Goal: Task Accomplishment & Management: Use online tool/utility

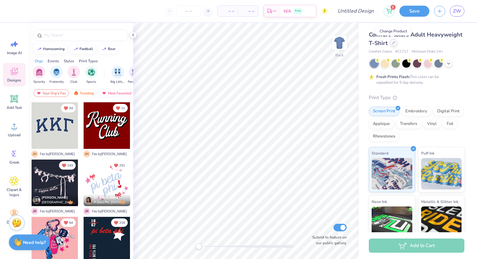
click at [394, 42] on icon at bounding box center [393, 43] width 3 height 3
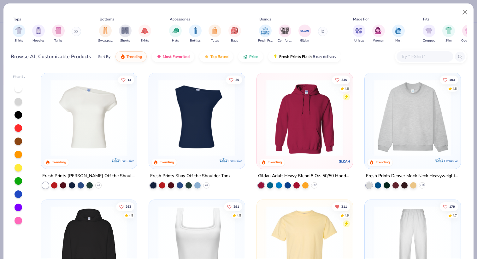
click at [422, 56] on input "text" at bounding box center [424, 56] width 49 height 7
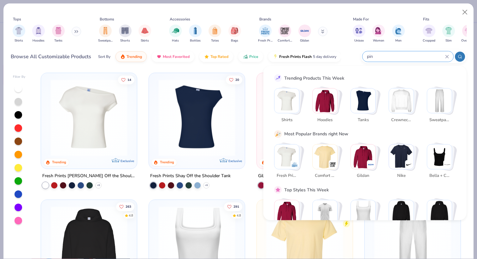
type input "pin"
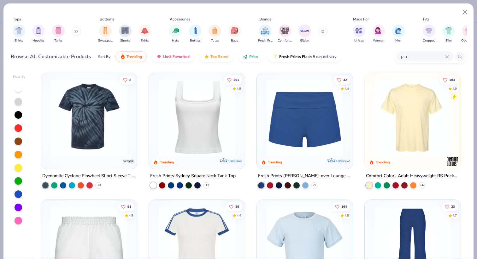
click at [406, 57] on input "pin" at bounding box center [422, 56] width 45 height 7
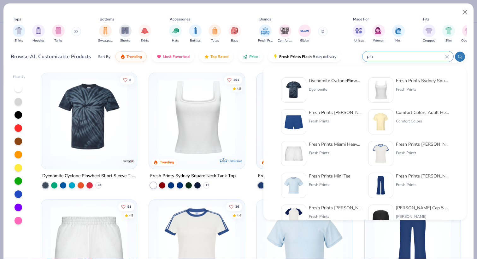
click at [445, 57] on icon at bounding box center [447, 57] width 4 height 4
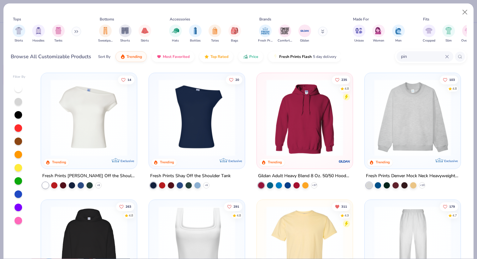
click at [446, 57] on icon at bounding box center [446, 56] width 3 height 3
type input "sticker"
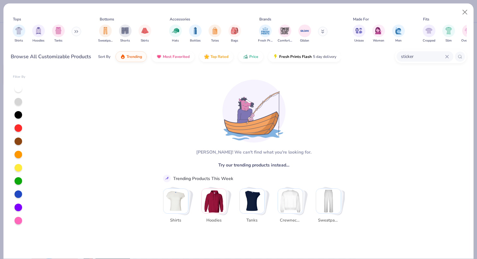
click at [448, 55] on icon at bounding box center [447, 57] width 4 height 4
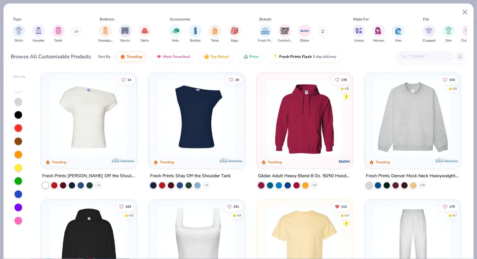
click at [78, 29] on button at bounding box center [76, 31] width 9 height 9
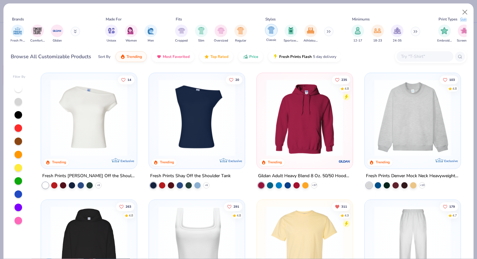
scroll to position [0, 388]
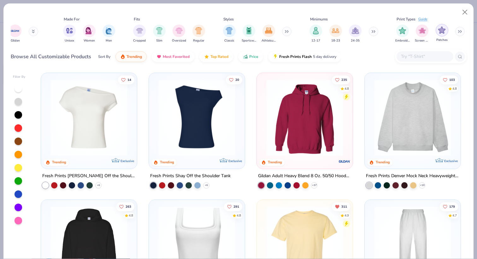
click at [443, 31] on img "filter for Patches" at bounding box center [441, 29] width 7 height 7
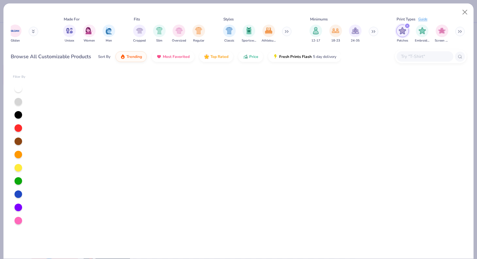
scroll to position [800, 0]
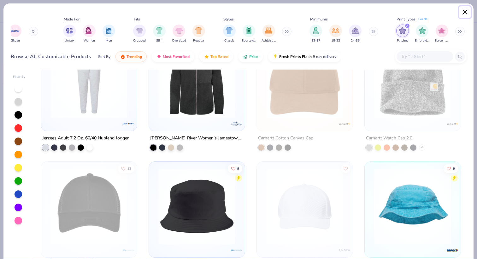
click at [466, 15] on button "Close" at bounding box center [465, 12] width 12 height 12
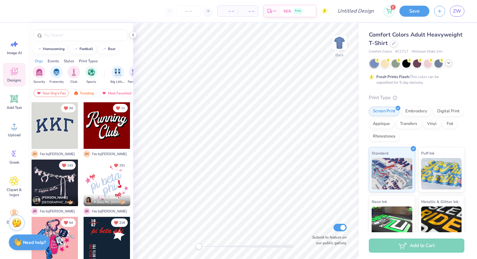
click at [447, 64] on icon at bounding box center [448, 63] width 5 height 5
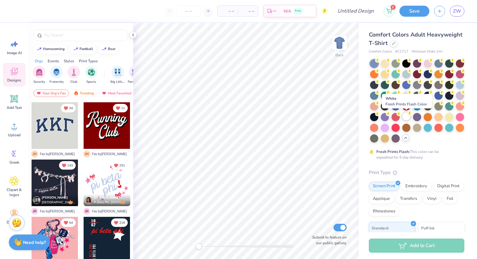
click at [405, 117] on div at bounding box center [406, 117] width 8 height 8
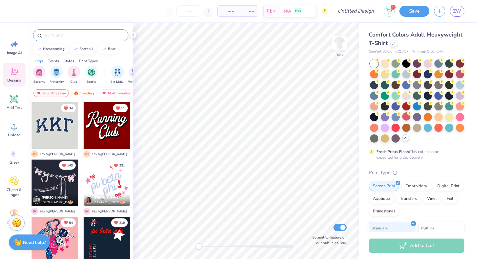
click at [78, 35] on input "text" at bounding box center [84, 35] width 81 height 6
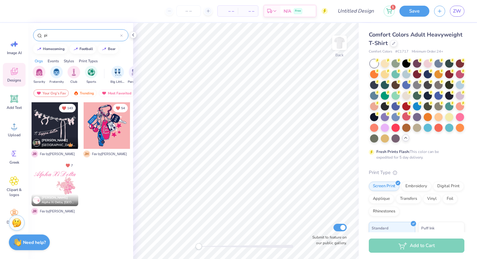
type input "p"
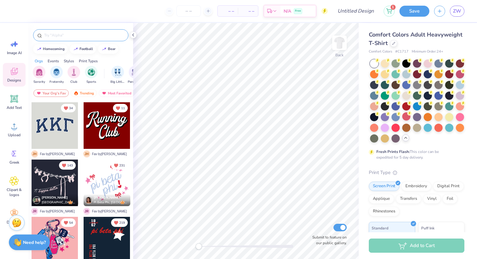
click at [69, 37] on input "text" at bounding box center [84, 35] width 81 height 6
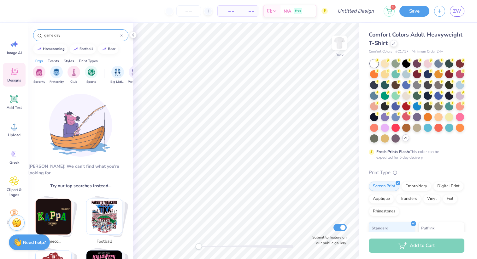
click at [55, 36] on input "game day" at bounding box center [82, 35] width 77 height 6
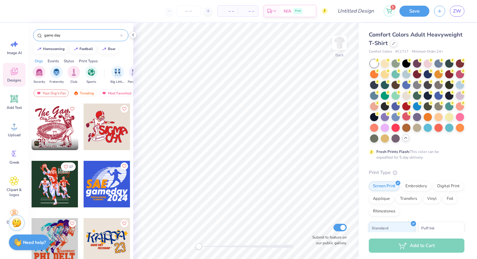
scroll to position [799, 0]
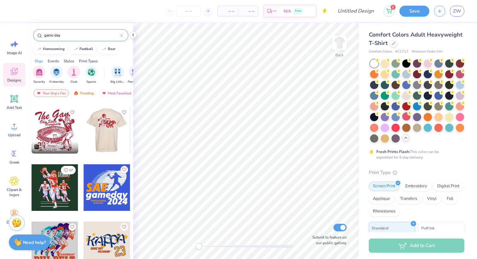
type input "game day"
click at [109, 129] on div at bounding box center [106, 130] width 47 height 47
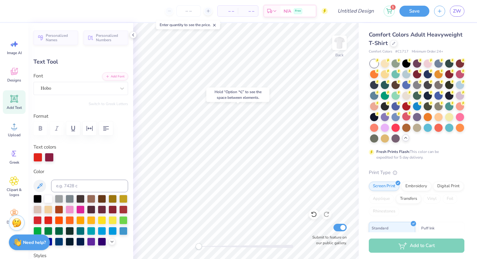
type input "1.73"
type input "2.56"
type input "7.10"
type input "0.0"
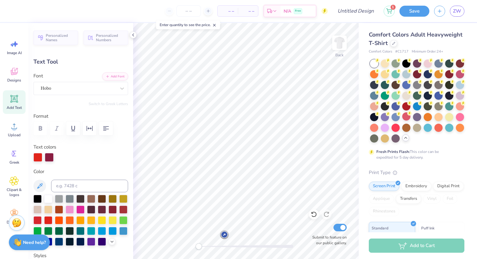
type textarea "p"
type input "1.42"
type input "1.98"
type input "7.54"
type textarea "P"
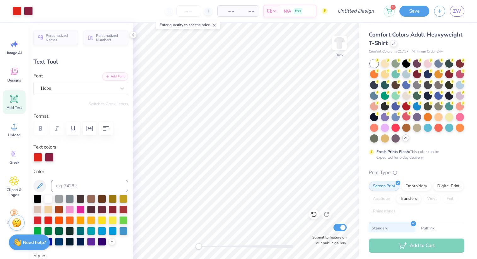
type input "1.07"
type input "2.33"
type input "7.21"
type input "11.2"
type input "1.75"
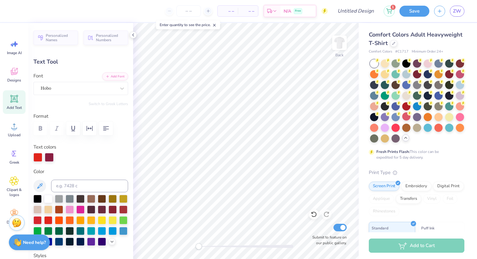
type input "2.48"
type input "7.29"
type input "0.0"
type input "1.93"
type input "2.40"
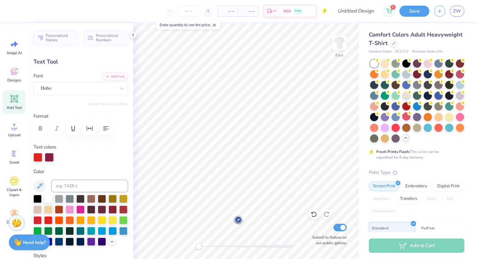
type input "7.34"
type input "-9.7"
type input "1.07"
type input "2.33"
type input "7.25"
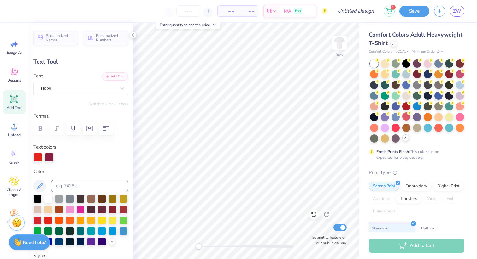
type input "11.2"
type textarea "A"
type input "0.0"
type input "1.93"
type input "2.40"
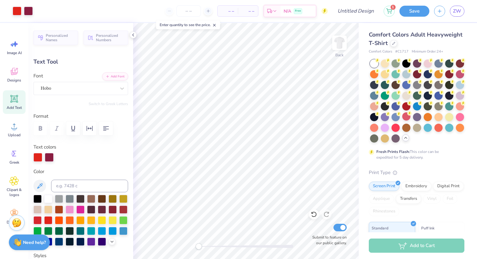
type input "7.34"
type input "-9.7"
type textarea "R"
type input "2.37"
type input "2.46"
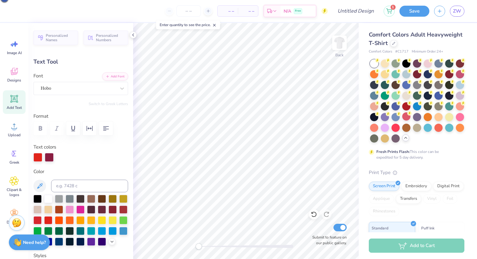
type input "7.29"
type input "5.4"
type textarea "T"
type input "0.0"
type input "2.11"
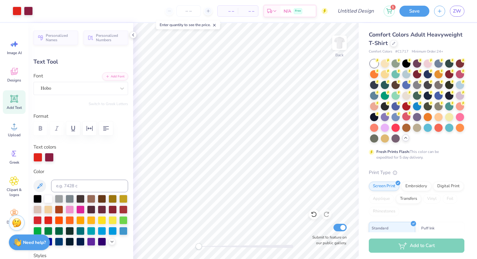
type input "2.48"
type input "7.38"
type input "-21.8"
type textarea "Y"
type input "0.0"
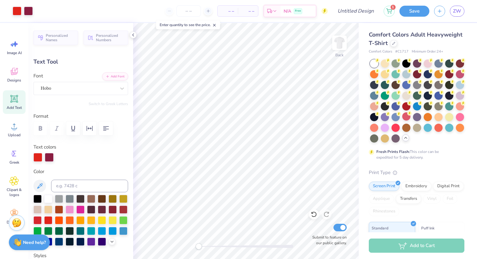
type input "2.00"
type input "2.41"
type input "7.29"
type input "-9.7"
type input "1.92"
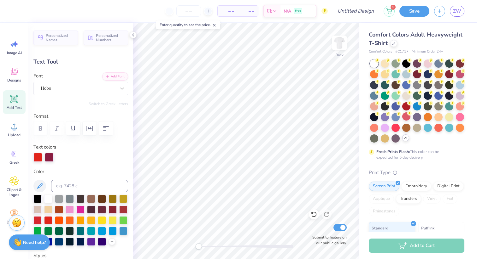
type input "2.40"
type input "9.53"
type input "-14.6"
type textarea "B"
type input "2.19"
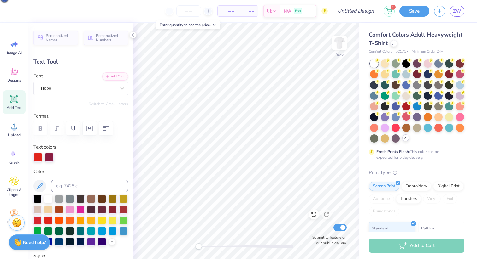
type input "2.60"
type input "9.36"
type input "16.3"
type textarea "O"
type input "1.15"
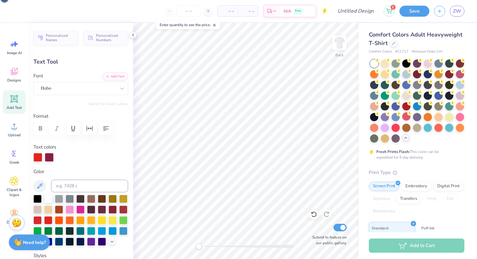
type input "2.34"
type input "9.58"
type input "-14.6"
type textarea "X"
type input "0.0"
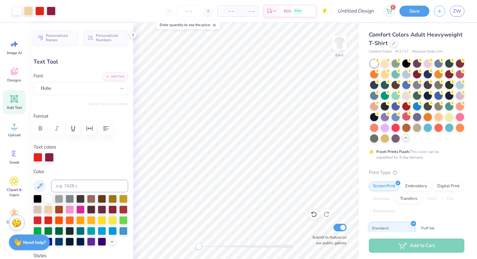
type input "2.72"
type input "1.28"
type input "10.05"
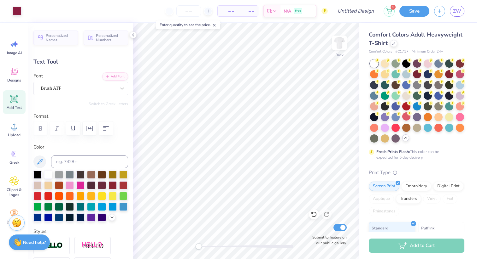
type input "-15.5"
type textarea "the Hoos"
type input "0.0"
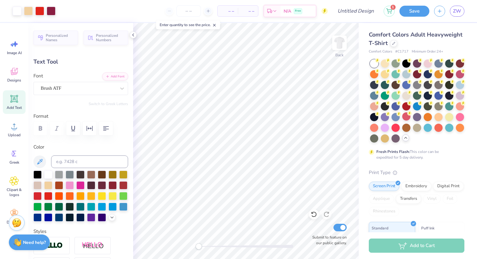
type input "2.43"
type input "0.99"
type input "10.25"
type input "-15.5"
type textarea "'s the Hoos"
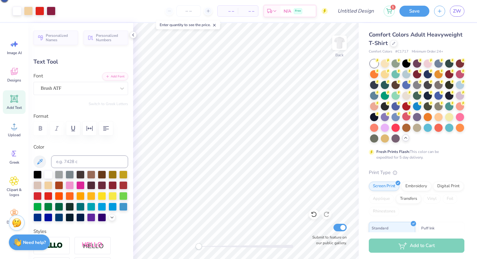
type input "0.0"
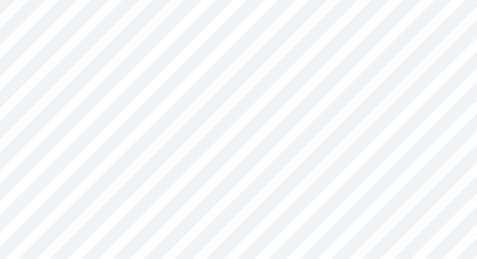
type input "0.0"
type input "10.25"
type input "0.0"
type input "7.96"
type input "8.65"
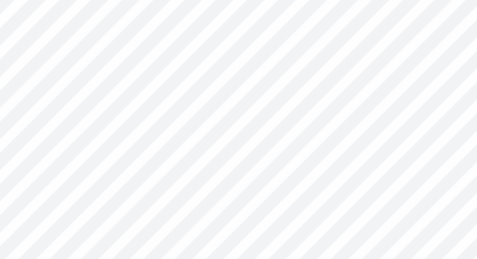
type input "3.33"
type input "1.43"
type input "3.93"
type input "1.76"
type input "9.69"
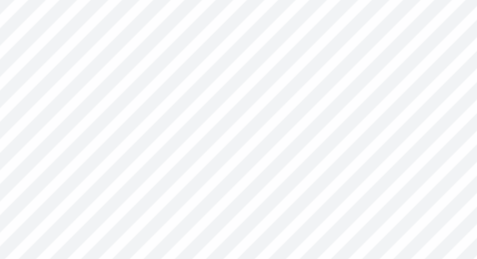
type input "3.33"
type input "1.43"
type input "9.77"
type input "4.10"
type input "1.75"
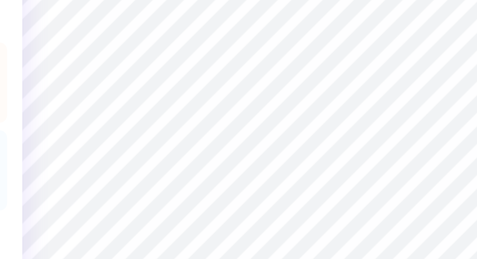
type input "4.39"
type input "1.97"
type input "9.73"
type input "4.30"
type input "1.93"
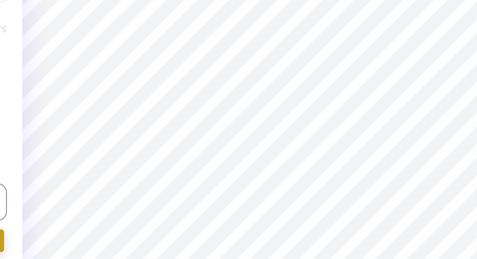
type input "0.0"
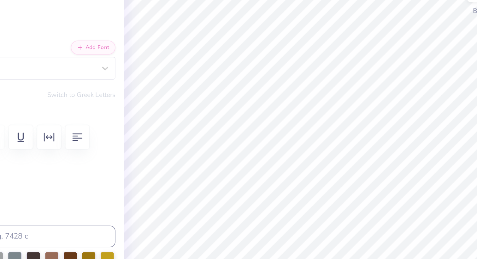
type input "1.75"
type input "2.48"
type input "7.25"
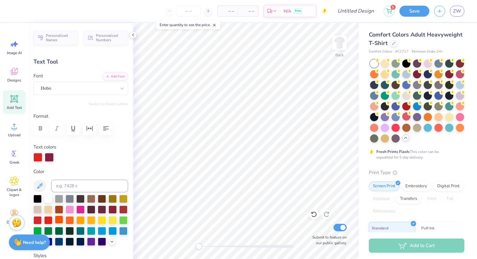
click at [60, 219] on div at bounding box center [59, 220] width 8 height 8
type input "2.00"
type input "2.44"
type input "11.2"
click at [58, 219] on div at bounding box center [59, 220] width 8 height 8
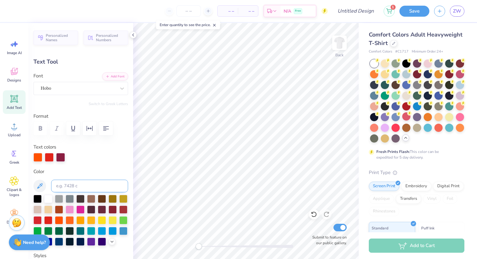
type input "2.41"
type input "-9.7"
click at [60, 220] on div at bounding box center [59, 220] width 8 height 8
click at [71, 220] on div at bounding box center [70, 220] width 8 height 8
click at [60, 219] on div at bounding box center [59, 220] width 8 height 8
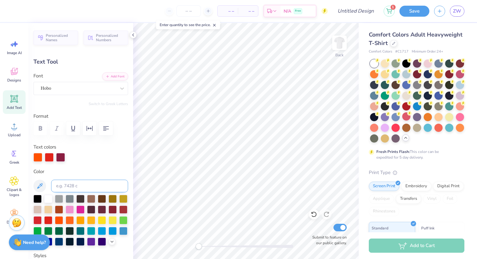
type input "1.90"
type input "2.37"
type input "7.34"
type input "5.4"
click at [57, 220] on div at bounding box center [59, 220] width 8 height 8
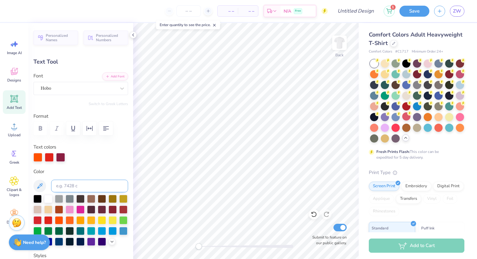
type input "1.85"
type input "2.56"
type input "7.15"
type input "-21.8"
click at [58, 221] on div at bounding box center [59, 220] width 8 height 8
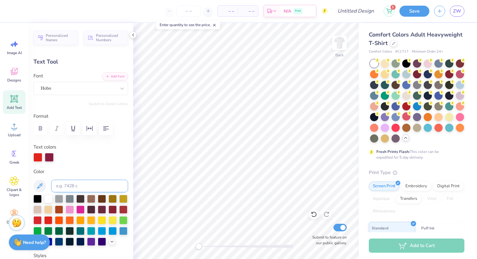
type input "2.07"
type input "2.46"
type input "9.78"
type input "-14.6"
click at [57, 219] on div at bounding box center [59, 220] width 8 height 8
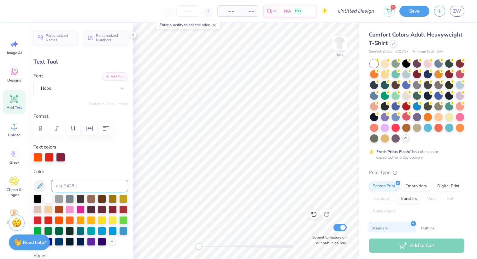
type input "2.39"
type input "9.46"
type input "16.3"
click at [59, 221] on div at bounding box center [59, 220] width 8 height 8
type input "2.18"
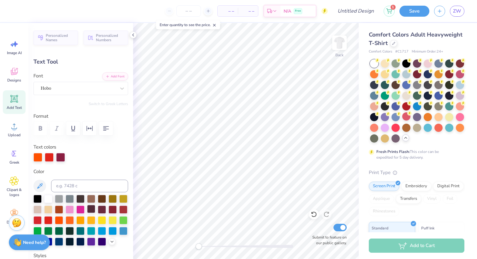
type input "2.59"
type input "9.47"
click at [59, 219] on div at bounding box center [59, 220] width 8 height 8
type input "0.0"
type input "2.07"
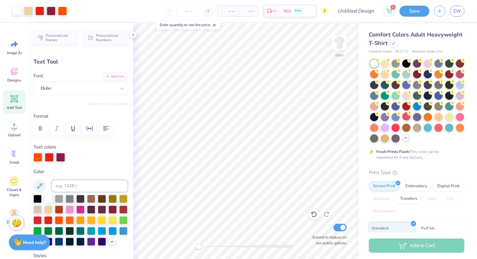
type input "2.46"
type input "9.73"
type input "0.0"
click at [49, 11] on div at bounding box center [51, 10] width 9 height 9
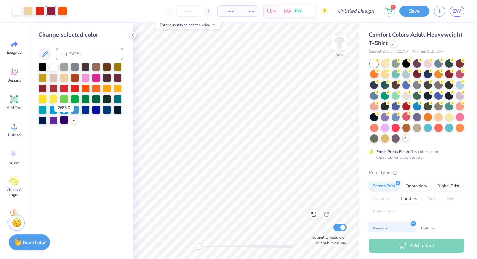
click at [63, 124] on div at bounding box center [64, 120] width 8 height 8
click at [40, 14] on div at bounding box center [39, 10] width 9 height 9
click at [96, 85] on div at bounding box center [96, 88] width 8 height 8
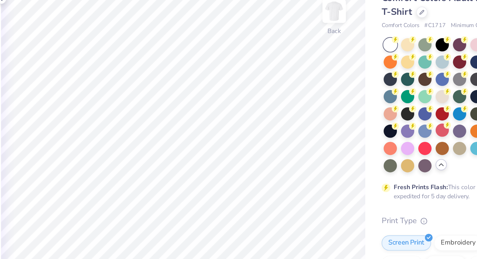
type input "0.0"
type input "2.00"
type input "2.41"
type input "-9.7"
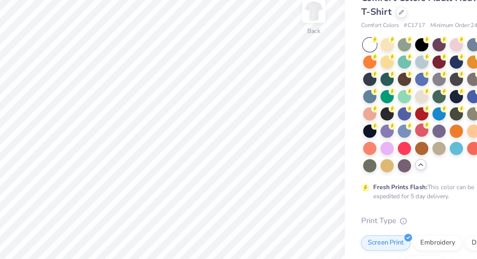
type input "2.44"
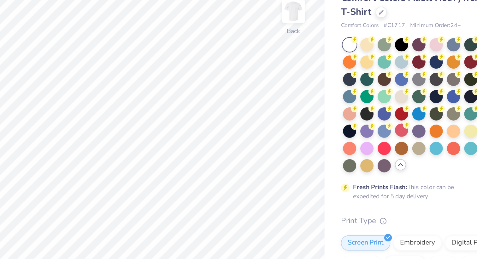
type input "0.0"
type input "2.18"
type input "2.59"
type input "9.47"
type input "-14.6"
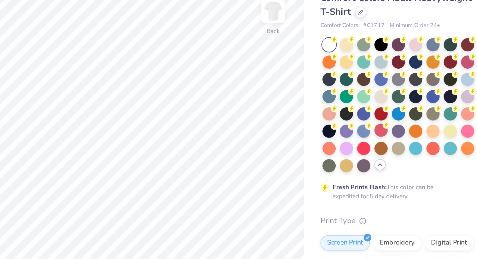
type input "2.07"
type input "2.39"
type input "9.46"
type input "16.3"
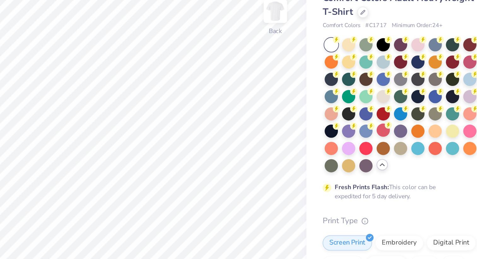
type input "2.46"
type input "9.73"
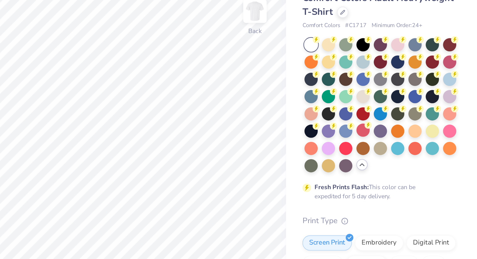
type input "0.0"
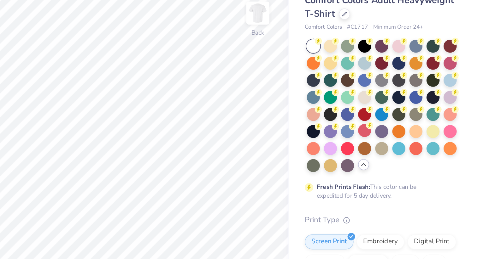
scroll to position [0, 0]
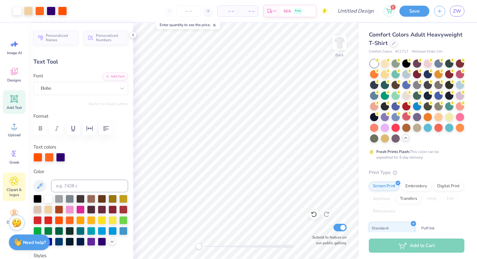
click at [15, 183] on icon at bounding box center [14, 181] width 4 height 4
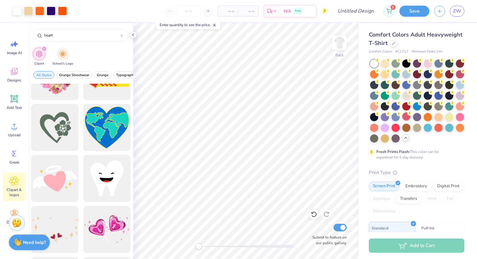
scroll to position [17, 0]
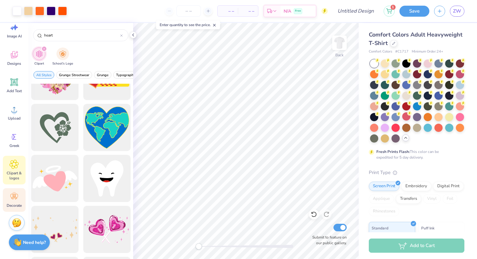
type input "heart"
click at [11, 202] on div "Decorate" at bounding box center [14, 201] width 23 height 24
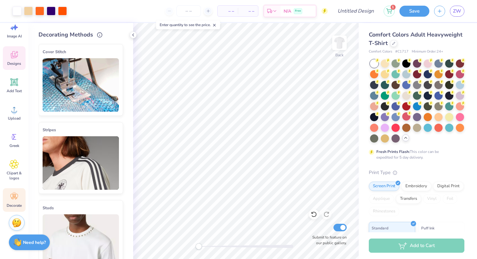
click at [15, 59] on icon at bounding box center [13, 54] width 9 height 9
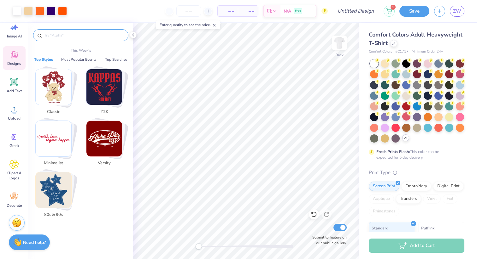
click at [76, 34] on input "text" at bounding box center [84, 35] width 81 height 6
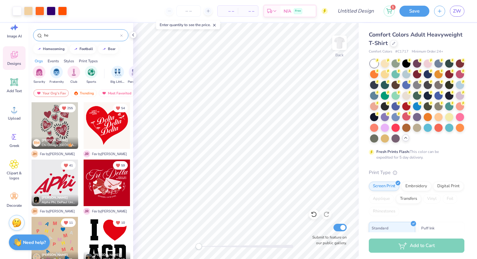
type input "h"
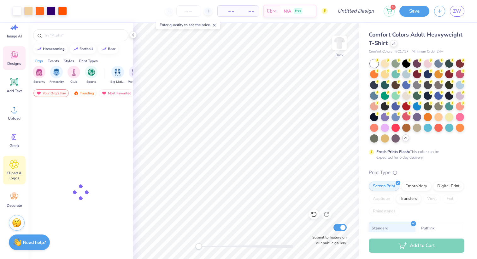
click at [14, 163] on icon at bounding box center [14, 165] width 4 height 4
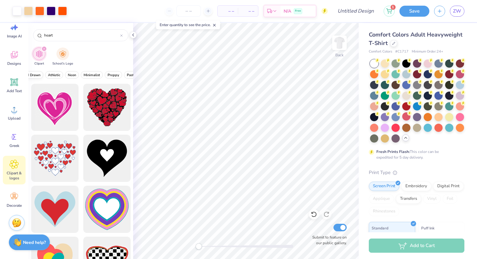
scroll to position [0, 261]
click at [77, 76] on span "Minimalist" at bounding box center [74, 75] width 16 height 5
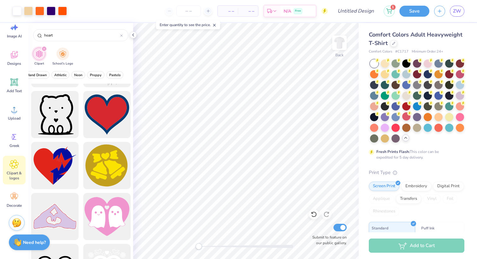
scroll to position [606, 0]
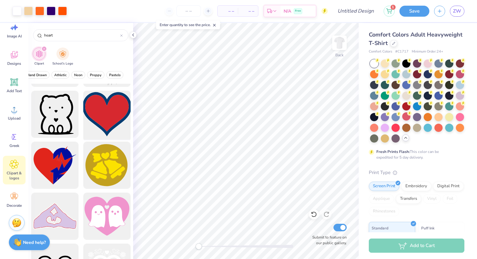
click at [98, 122] on div at bounding box center [107, 115] width 52 height 52
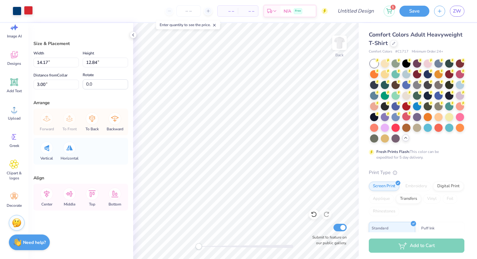
click at [30, 9] on div at bounding box center [28, 10] width 9 height 9
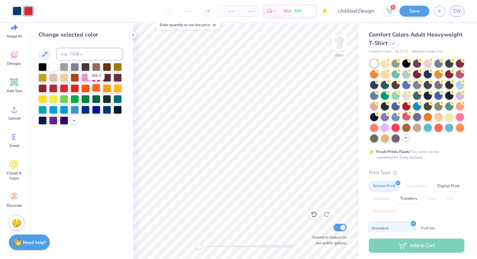
click at [95, 88] on div at bounding box center [96, 88] width 8 height 8
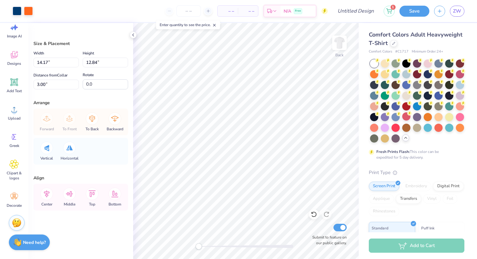
type input "1.09"
type input "0.99"
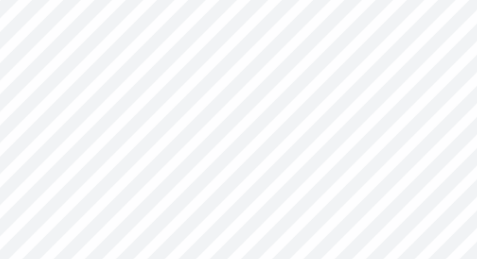
type input "0.56"
type input "0.50"
type input "10.20"
type input "-26.9"
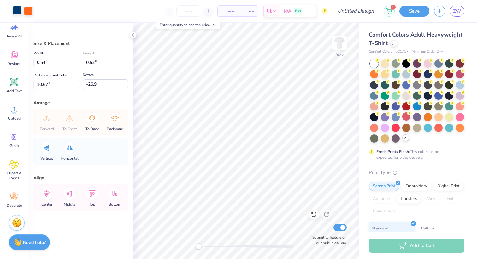
click at [17, 7] on div at bounding box center [17, 10] width 9 height 9
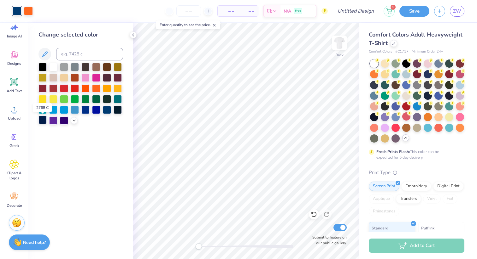
click at [42, 121] on div at bounding box center [42, 120] width 8 height 8
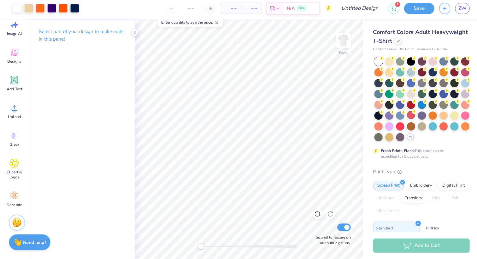
scroll to position [0, 0]
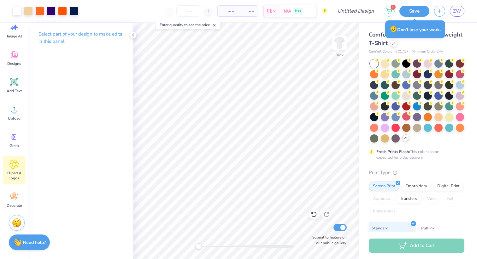
click at [18, 172] on span "Clipart & logos" at bounding box center [14, 176] width 21 height 10
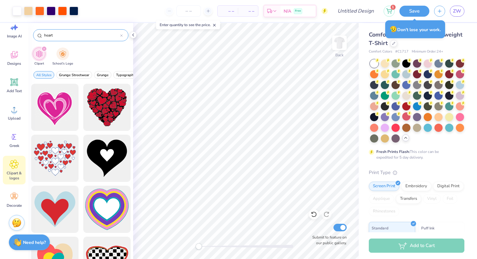
click at [55, 37] on input "heart" at bounding box center [82, 35] width 77 height 6
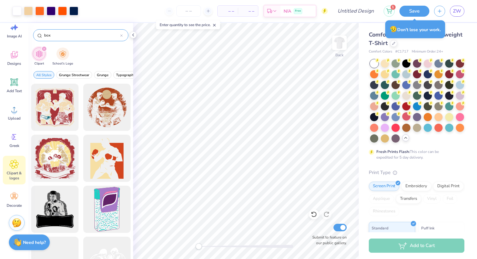
click at [45, 38] on input "box" at bounding box center [82, 35] width 77 height 6
click at [45, 35] on input "box" at bounding box center [82, 35] width 77 height 6
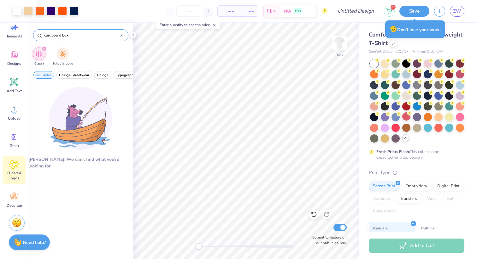
click at [46, 34] on input "cardboard box" at bounding box center [82, 35] width 77 height 6
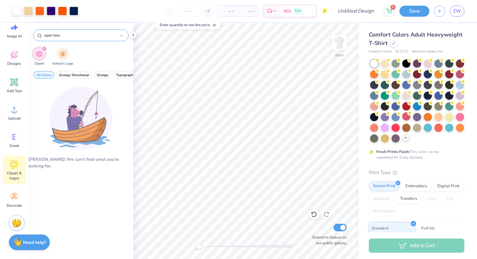
type input "open box"
click at [123, 34] on div "open box" at bounding box center [80, 35] width 95 height 12
click at [122, 37] on div at bounding box center [121, 35] width 3 height 6
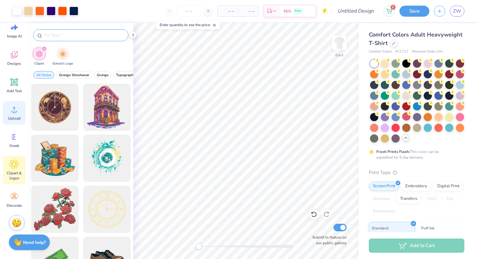
click at [9, 107] on icon at bounding box center [13, 109] width 9 height 9
click at [9, 111] on icon at bounding box center [13, 109] width 9 height 9
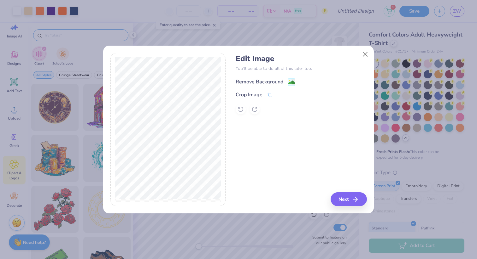
click at [282, 80] on div "Remove Background" at bounding box center [259, 82] width 48 height 8
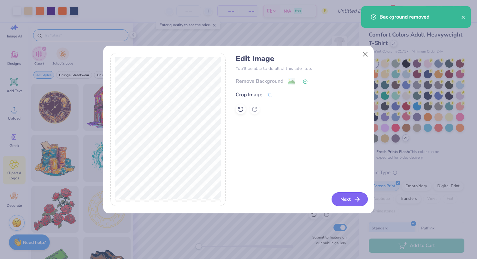
click at [352, 201] on button "Next" at bounding box center [349, 200] width 36 height 14
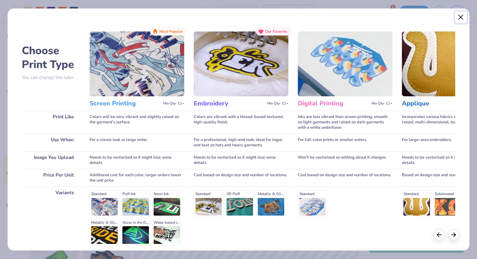
click at [462, 13] on button "Close" at bounding box center [461, 17] width 12 height 12
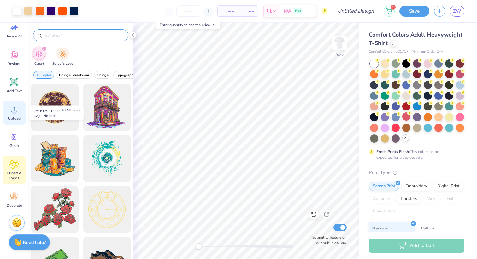
click at [11, 112] on icon at bounding box center [14, 109] width 6 height 5
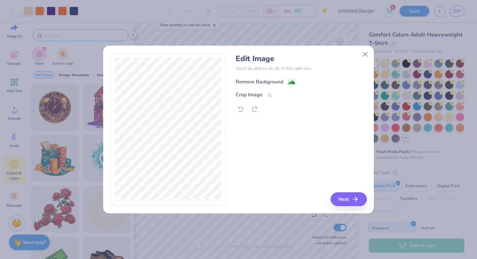
click at [270, 81] on div "Remove Background" at bounding box center [259, 82] width 48 height 8
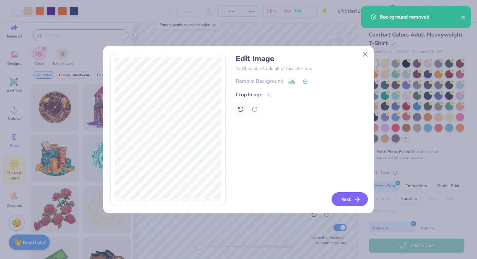
click at [338, 199] on button "Next" at bounding box center [349, 200] width 36 height 14
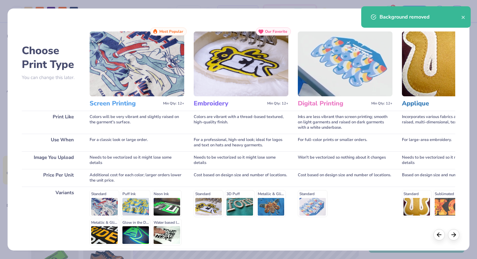
scroll to position [55, 0]
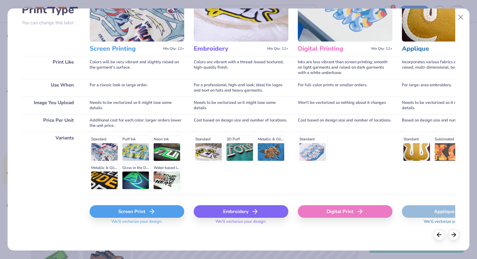
click at [155, 210] on icon at bounding box center [152, 212] width 8 height 8
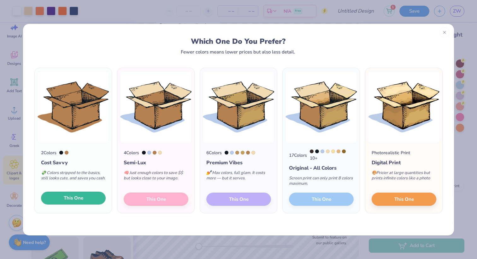
click at [81, 200] on span "This One" at bounding box center [74, 198] width 20 height 7
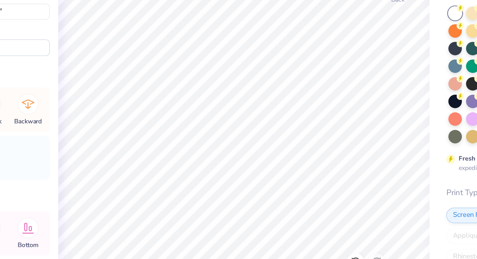
type input "3.59"
type input "2.57"
type input "7.26"
type input "5.21"
type input "13.68"
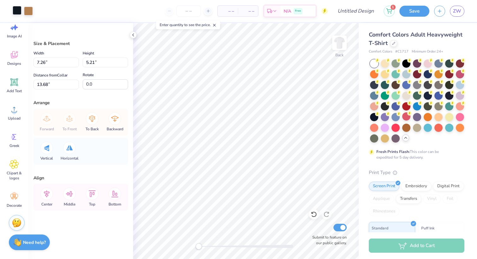
click at [13, 12] on div at bounding box center [17, 10] width 9 height 9
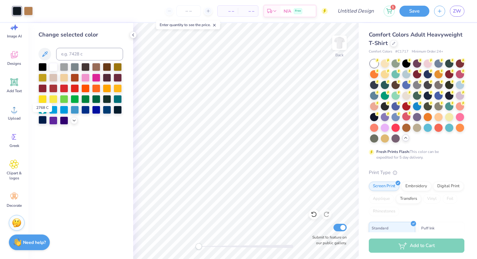
click at [42, 121] on div at bounding box center [42, 120] width 8 height 8
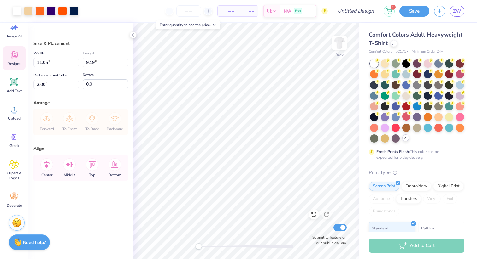
scroll to position [13, 0]
click at [13, 55] on icon at bounding box center [14, 58] width 7 height 7
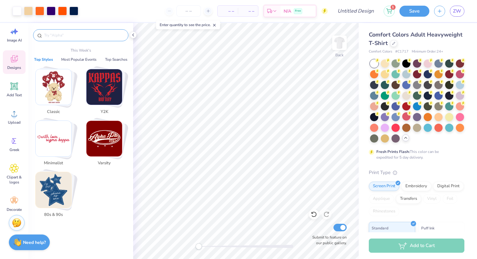
click at [67, 38] on input "text" at bounding box center [84, 35] width 81 height 6
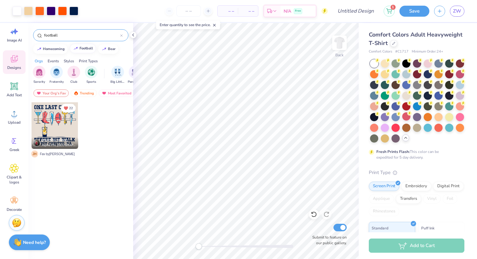
click at [83, 50] on div "football" at bounding box center [86, 48] width 14 height 3
type input "football"
click at [85, 92] on div "Trending" at bounding box center [84, 94] width 26 height 8
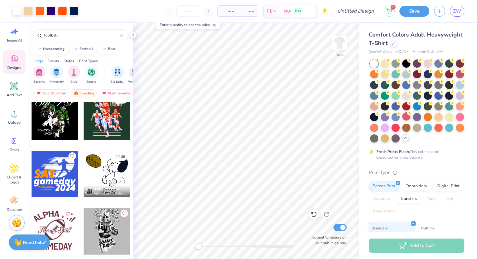
scroll to position [1228, 0]
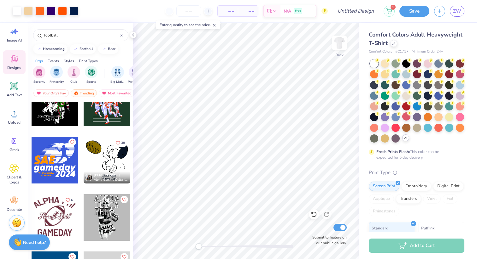
click at [109, 161] on div at bounding box center [107, 160] width 47 height 47
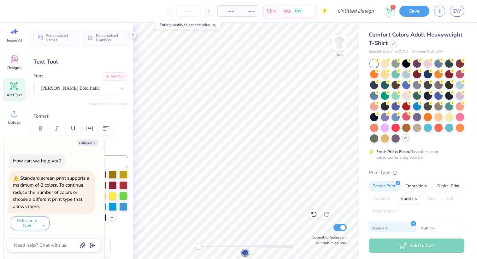
scroll to position [0, 1]
type textarea "x"
type textarea "P"
type textarea "x"
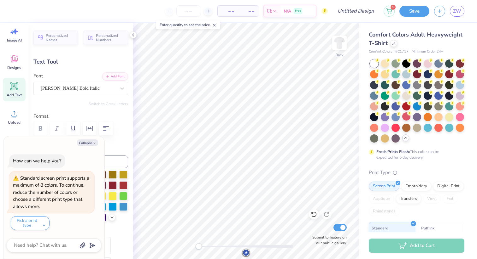
type textarea "Par"
type textarea "x"
type textarea "Part"
type textarea "x"
type textarea "Partyb"
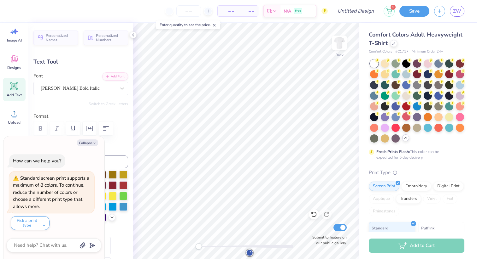
type textarea "x"
type textarea "Partybo"
type textarea "x"
type textarea "Partybox"
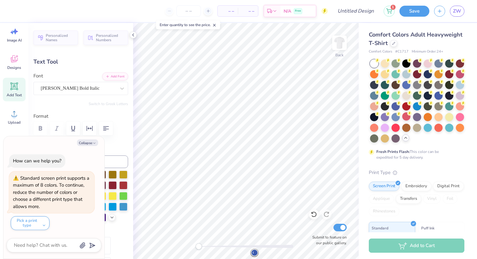
type textarea "x"
type textarea "Partybox s"
type textarea "x"
type textarea "Partybox sa"
type textarea "x"
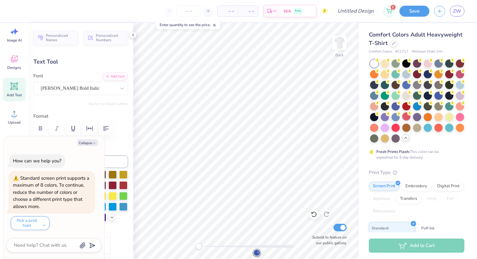
type textarea "Partybox says"
type textarea "x"
type input "3.47"
type input "0.54"
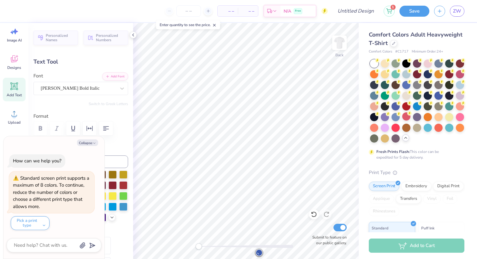
type input "22.78"
type textarea "x"
type textarea "G"
type textarea "x"
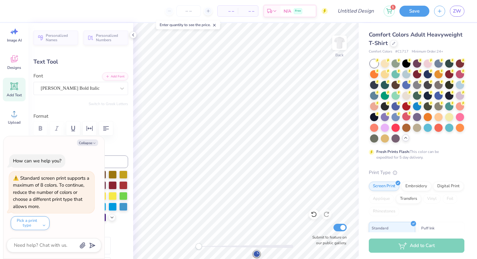
scroll to position [0, 0]
type textarea "Go"
type textarea "x"
type textarea "Goo"
type textarea "x"
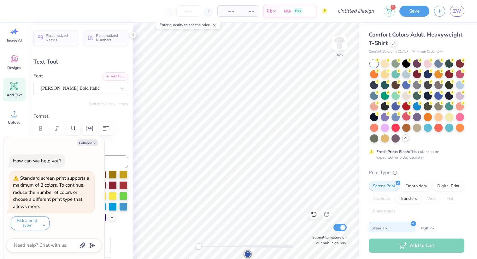
type textarea "Go"
type textarea "x"
type textarea "Go"
type textarea "x"
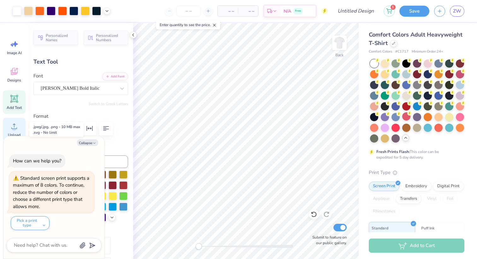
click at [13, 127] on circle at bounding box center [14, 129] width 4 height 4
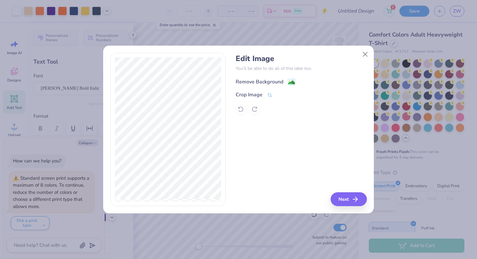
click at [265, 82] on div "Remove Background" at bounding box center [259, 82] width 48 height 8
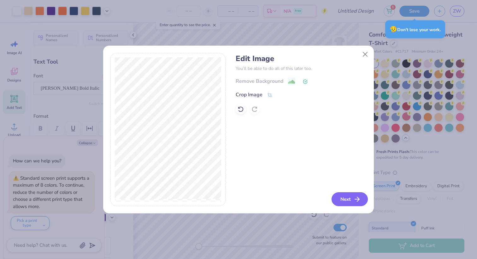
click at [346, 205] on button "Next" at bounding box center [349, 200] width 36 height 14
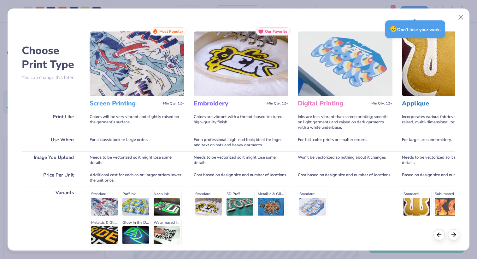
scroll to position [55, 0]
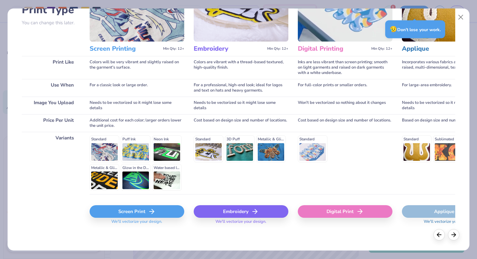
click at [141, 212] on div "Screen Print" at bounding box center [137, 212] width 95 height 13
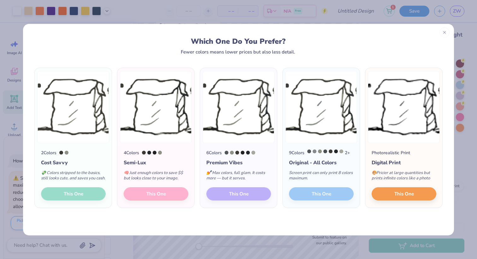
click at [162, 198] on div "4 Colors Semi-Lux 🧠 Just enough colors to save $$ but looks close to your image…" at bounding box center [155, 175] width 77 height 65
click at [150, 198] on div "4 Colors Semi-Lux 🧠 Just enough colors to save $$ but looks close to your image…" at bounding box center [155, 175] width 77 height 65
click at [249, 200] on div "6 Colors Premium Vibes 💅 Max colors, full glam. It costs more — but it serves. …" at bounding box center [238, 175] width 77 height 65
click at [68, 202] on div "2 Colors Cost Savvy 💸 Colors stripped to the basics, still looks cute, and save…" at bounding box center [73, 175] width 77 height 65
click at [401, 200] on button "This One" at bounding box center [403, 193] width 65 height 13
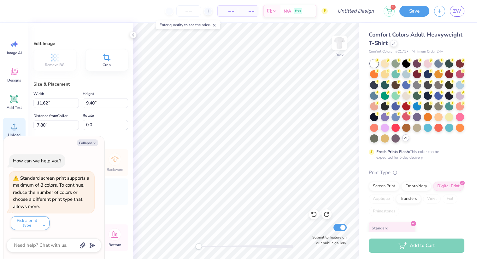
click at [13, 122] on icon at bounding box center [13, 126] width 9 height 9
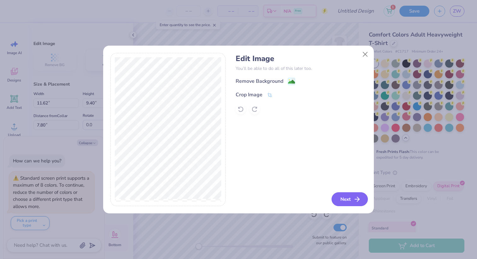
click at [345, 200] on button "Next" at bounding box center [349, 200] width 36 height 14
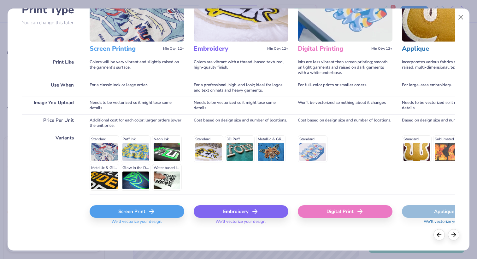
click at [137, 210] on div "Screen Print" at bounding box center [137, 212] width 95 height 13
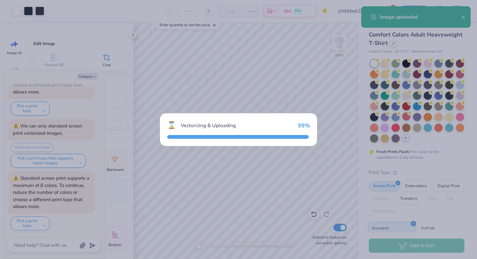
scroll to position [111, 0]
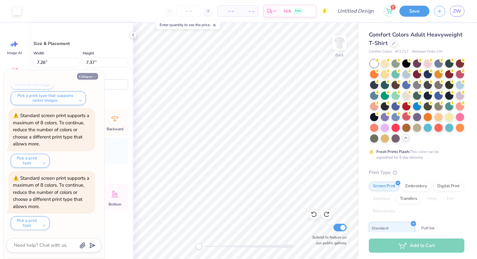
click at [92, 77] on button "Collapse" at bounding box center [87, 76] width 21 height 7
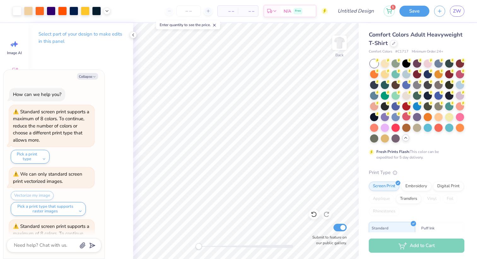
scroll to position [173, 0]
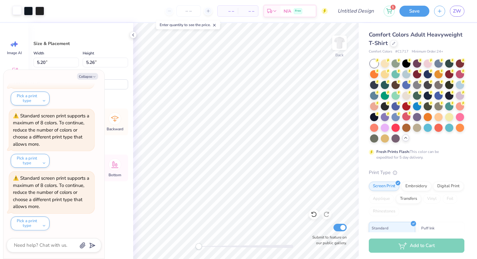
click at [21, 10] on div at bounding box center [17, 10] width 9 height 9
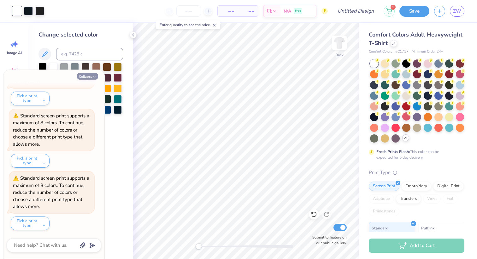
click at [91, 74] on button "Collapse" at bounding box center [87, 76] width 21 height 7
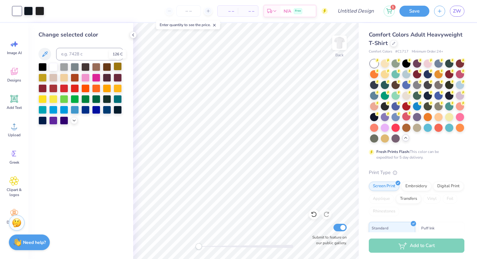
click at [117, 68] on div at bounding box center [117, 66] width 8 height 8
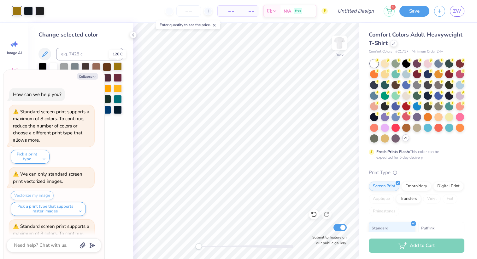
scroll to position [236, 0]
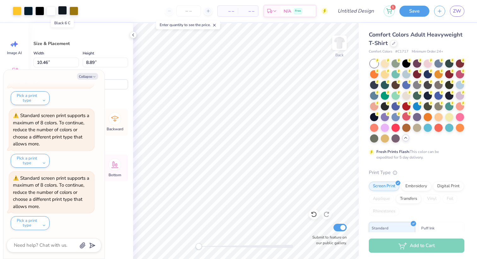
click at [62, 14] on div at bounding box center [62, 10] width 9 height 9
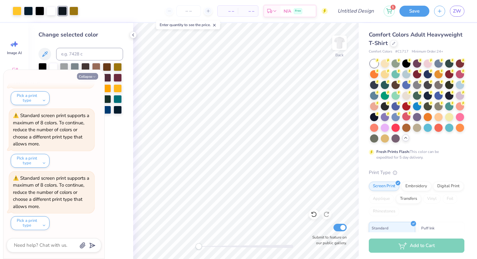
click at [90, 75] on button "Collapse" at bounding box center [87, 76] width 21 height 7
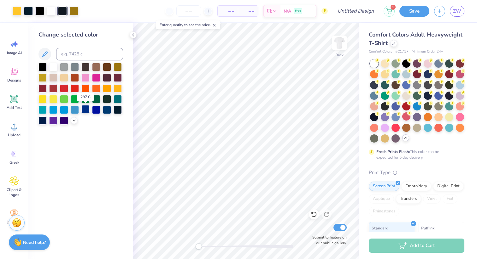
click at [85, 110] on div at bounding box center [85, 109] width 8 height 8
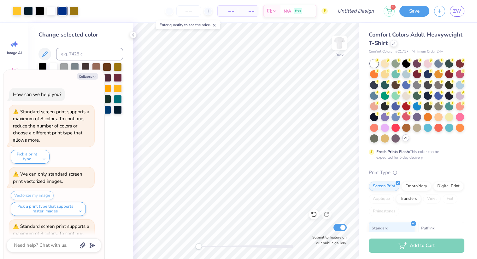
scroll to position [299, 0]
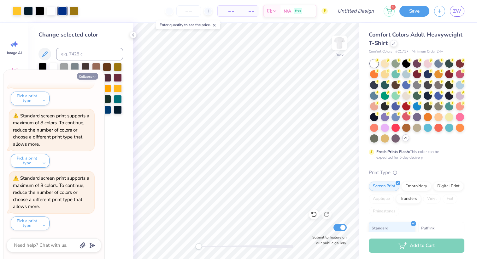
click at [90, 76] on button "Collapse" at bounding box center [87, 76] width 21 height 7
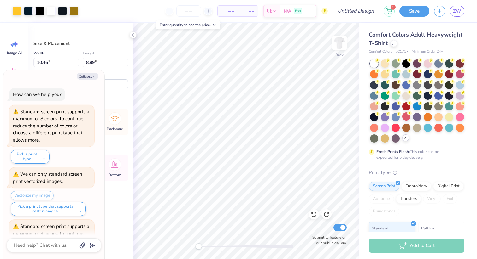
scroll to position [361, 0]
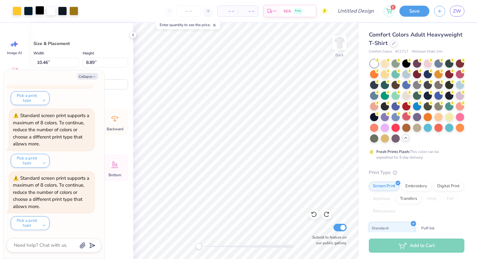
click at [41, 9] on div at bounding box center [39, 10] width 9 height 9
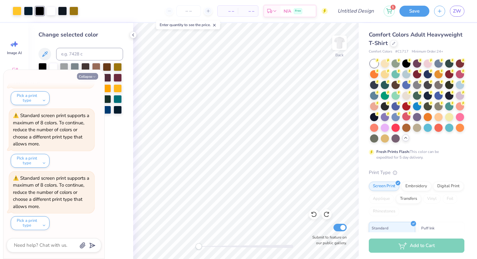
click at [84, 75] on button "Collapse" at bounding box center [87, 76] width 21 height 7
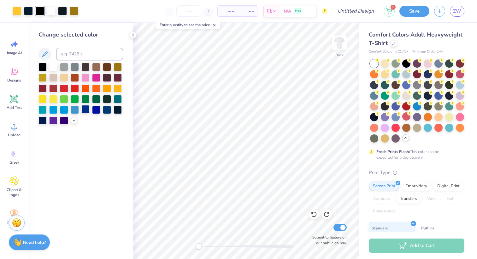
click at [86, 110] on div at bounding box center [85, 109] width 8 height 8
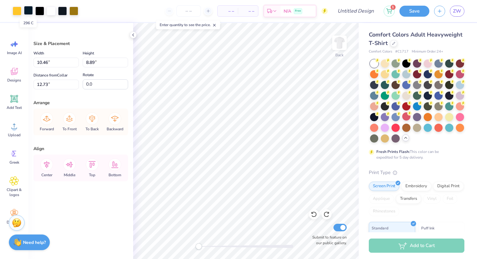
click at [29, 12] on div at bounding box center [28, 10] width 9 height 9
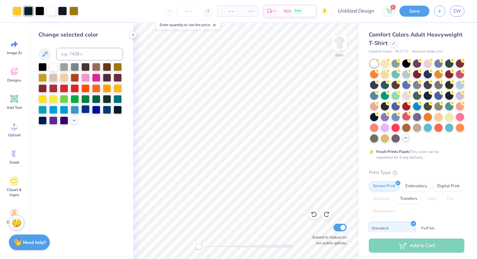
click at [85, 110] on div at bounding box center [85, 109] width 8 height 8
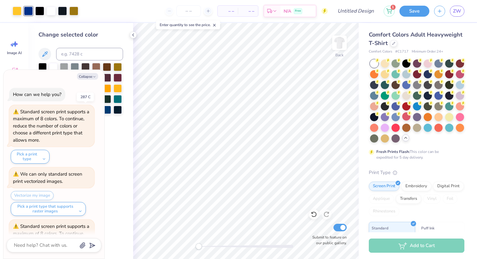
scroll to position [424, 0]
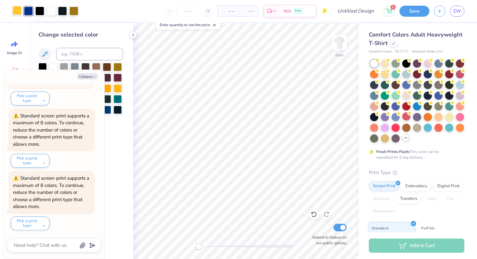
click at [19, 8] on div at bounding box center [17, 10] width 9 height 9
click at [92, 74] on button "Collapse" at bounding box center [87, 76] width 21 height 7
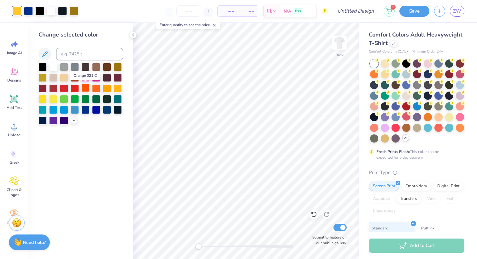
click at [87, 88] on div at bounding box center [85, 88] width 8 height 8
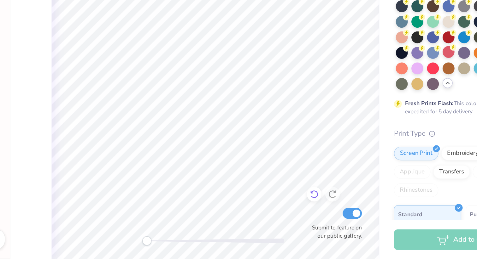
scroll to position [0, 0]
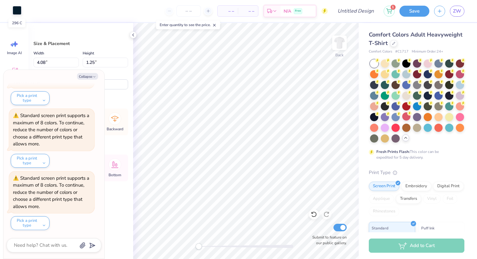
click at [15, 11] on div at bounding box center [17, 10] width 9 height 9
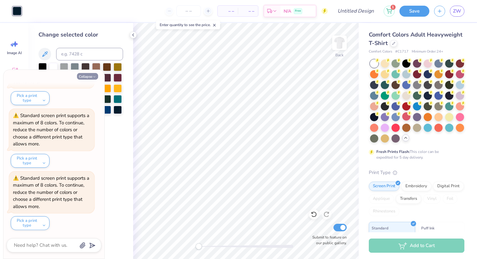
click at [82, 76] on button "Collapse" at bounding box center [87, 76] width 21 height 7
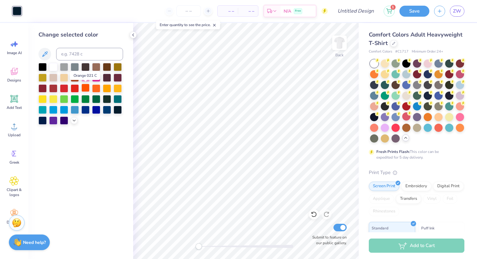
click at [87, 89] on div at bounding box center [85, 88] width 8 height 8
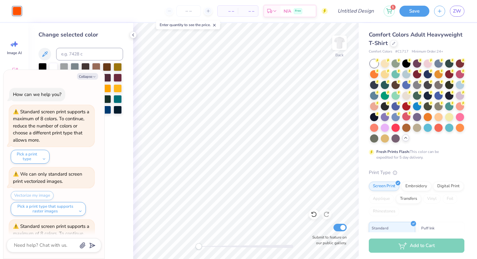
scroll to position [549, 0]
